Goal: Transaction & Acquisition: Purchase product/service

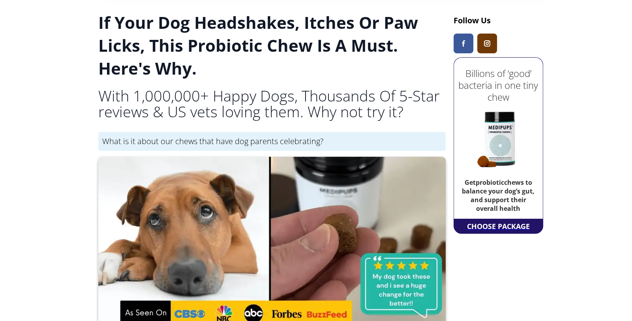
scroll to position [41, 0]
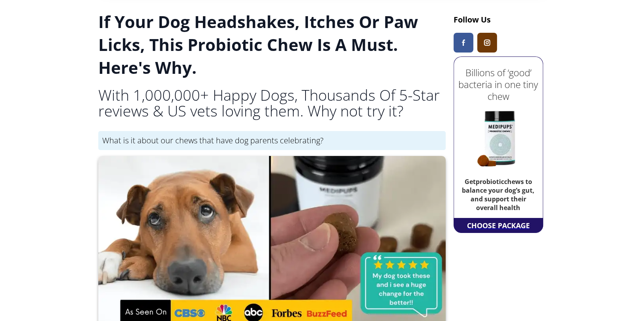
click at [498, 225] on div "CHOOSE PACKAGE" at bounding box center [498, 225] width 67 height 14
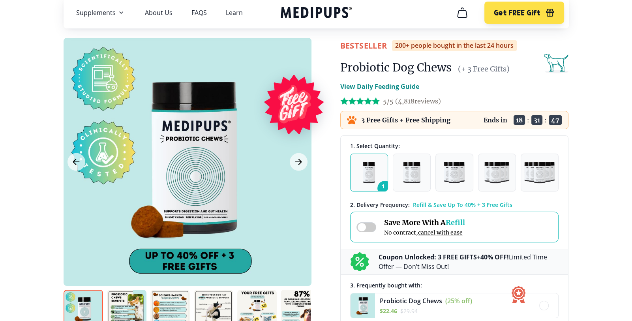
scroll to position [27, 0]
click at [367, 165] on img "button" at bounding box center [369, 171] width 12 height 21
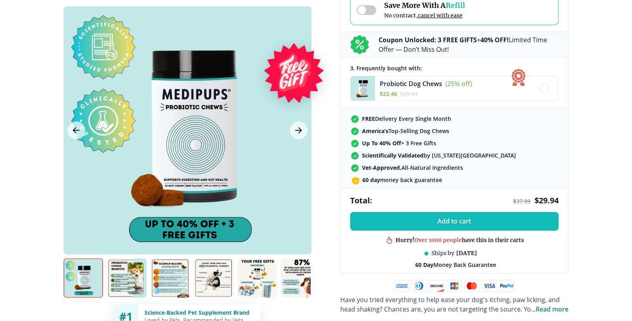
scroll to position [258, 0]
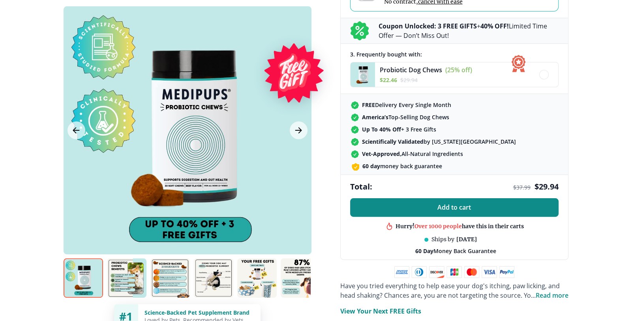
click at [427, 207] on button "Add to cart" at bounding box center [454, 207] width 208 height 19
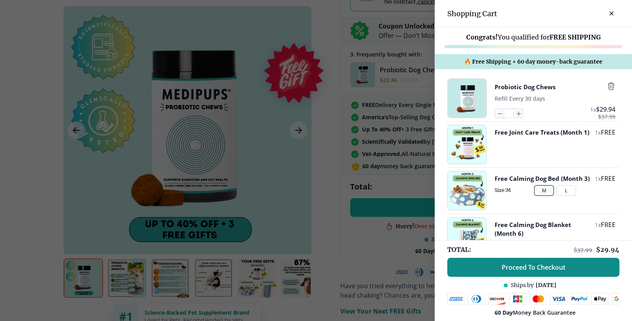
click at [533, 269] on span "Proceed To Checkout" at bounding box center [534, 267] width 64 height 8
